Goal: Task Accomplishment & Management: Use online tool/utility

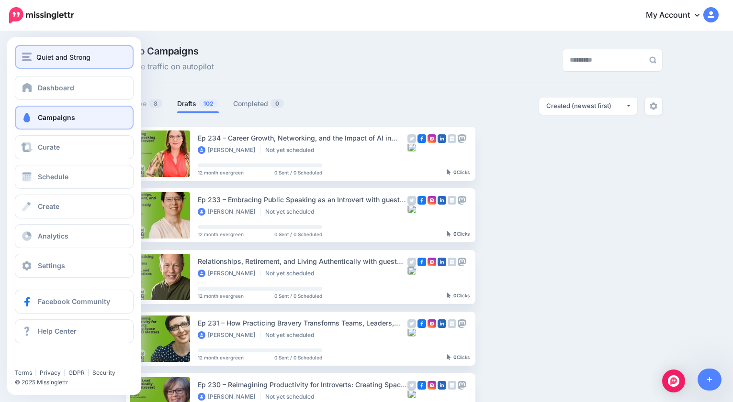
click at [36, 53] on span "Quiet and Strong" at bounding box center [63, 57] width 54 height 11
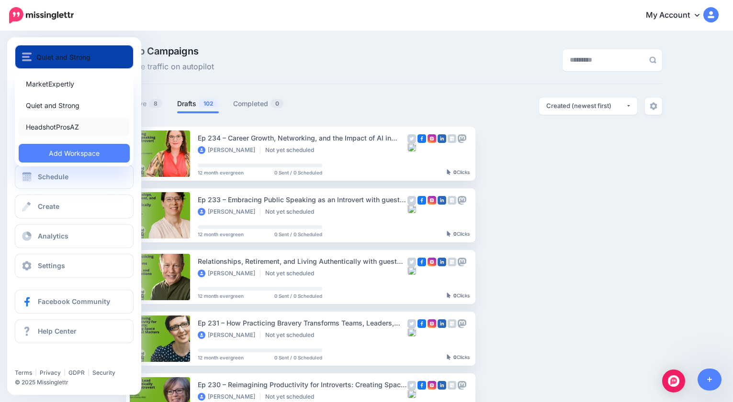
click at [56, 128] on link "HeadshotProsAZ" at bounding box center [74, 127] width 111 height 19
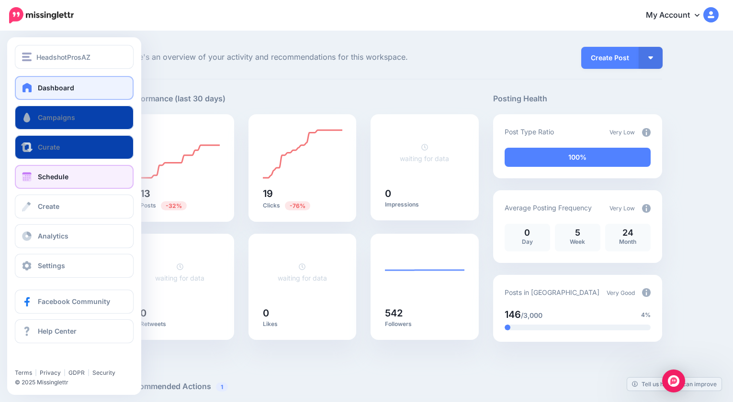
click at [64, 178] on span "Schedule" at bounding box center [53, 177] width 31 height 8
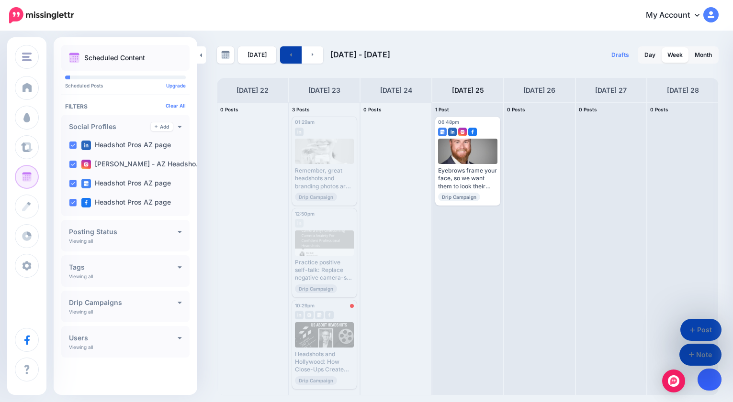
click at [708, 380] on icon at bounding box center [709, 380] width 5 height 5
click at [709, 381] on icon at bounding box center [709, 380] width 5 height 5
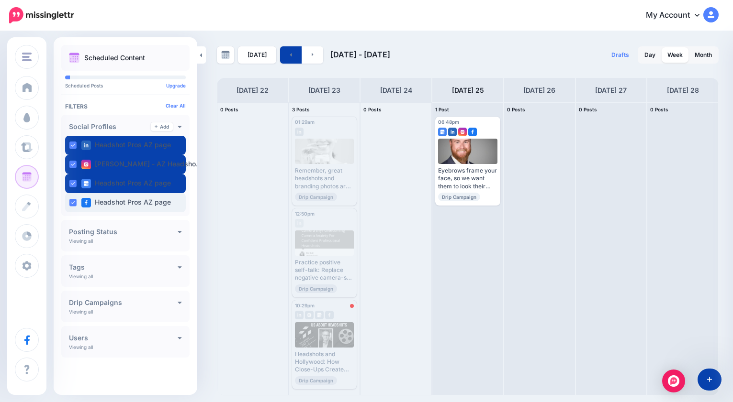
click at [117, 202] on label "Headshot Pros AZ page" at bounding box center [125, 203] width 89 height 10
click at [73, 202] on ins at bounding box center [73, 203] width 8 height 8
click at [312, 53] on link at bounding box center [313, 54] width 22 height 17
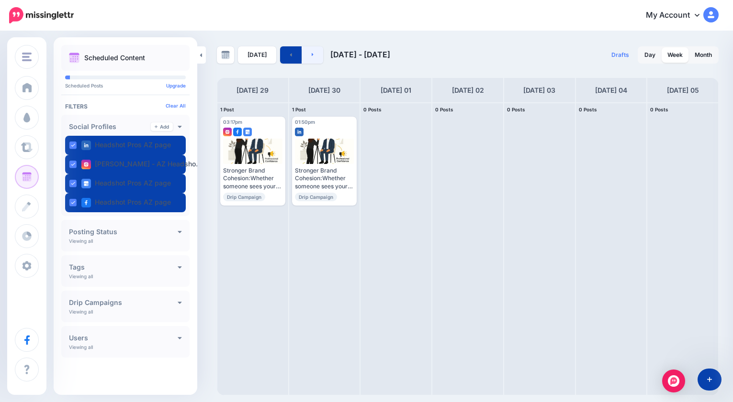
click at [313, 53] on link at bounding box center [313, 54] width 22 height 17
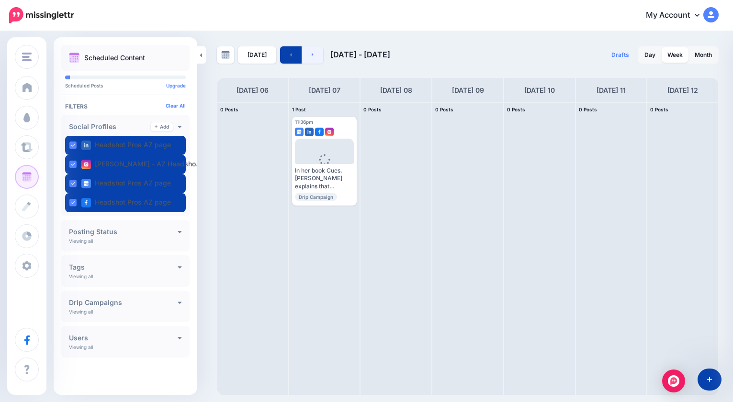
click at [313, 53] on link at bounding box center [313, 54] width 22 height 17
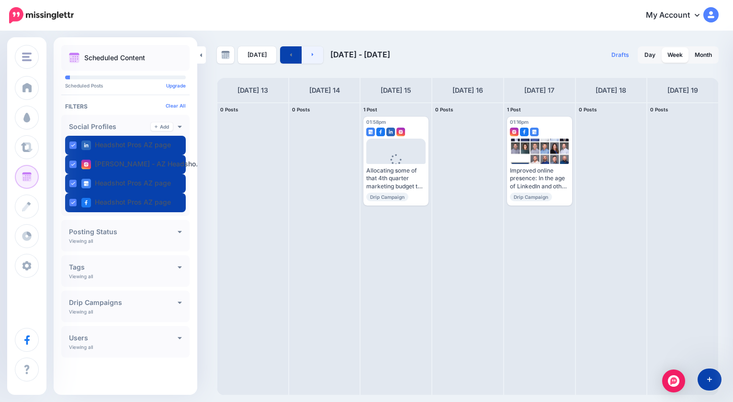
click at [313, 53] on link at bounding box center [313, 54] width 22 height 17
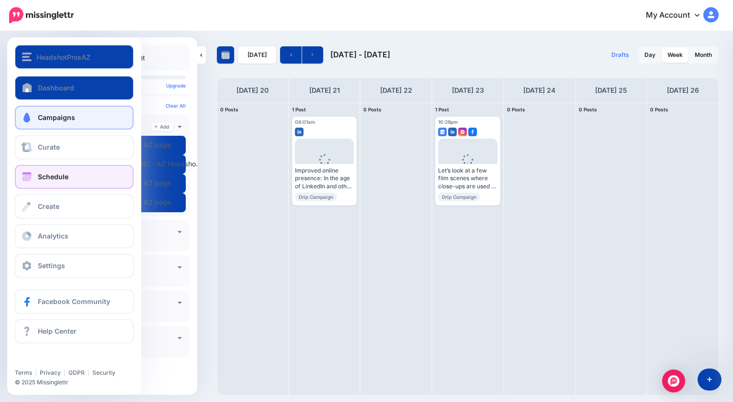
click at [53, 116] on span "Campaigns" at bounding box center [56, 117] width 37 height 8
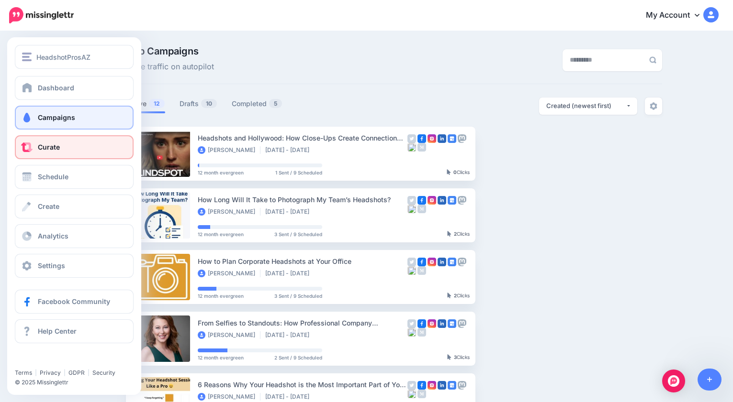
click at [50, 143] on link "Curate" at bounding box center [74, 147] width 119 height 24
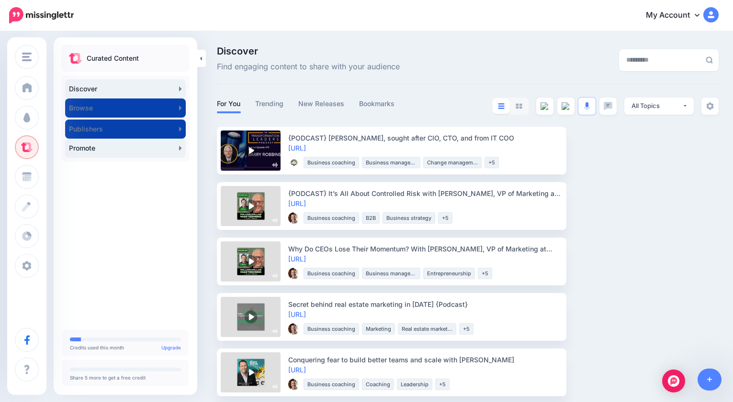
click at [116, 150] on link "Promote" at bounding box center [125, 148] width 121 height 19
click at [86, 149] on link "Promote" at bounding box center [125, 148] width 121 height 19
